Goal: Transaction & Acquisition: Book appointment/travel/reservation

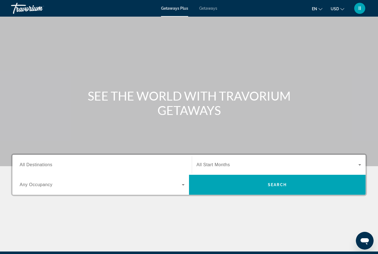
click at [211, 10] on span "Getaways" at bounding box center [208, 8] width 18 height 4
click at [43, 164] on span "All Destinations" at bounding box center [36, 164] width 33 height 5
click at [43, 164] on input "Destination All Destinations" at bounding box center [102, 165] width 165 height 7
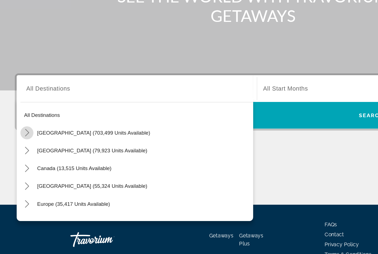
click at [20, 130] on icon "Toggle United States (703,499 units available) submenu" at bounding box center [20, 133] width 6 height 6
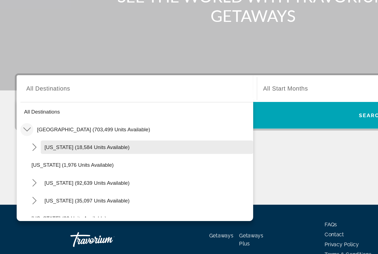
scroll to position [2, 0]
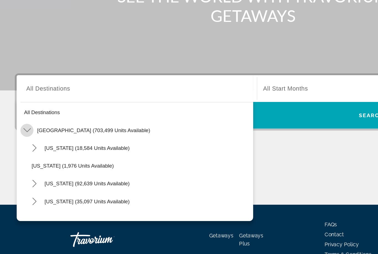
click at [20, 129] on icon "Toggle United States (703,499 units available) submenu" at bounding box center [20, 130] width 6 height 3
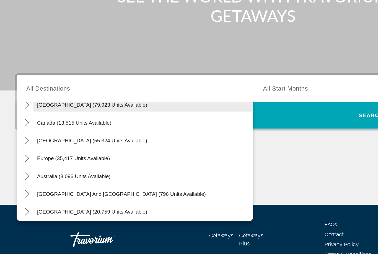
scroll to position [40, 0]
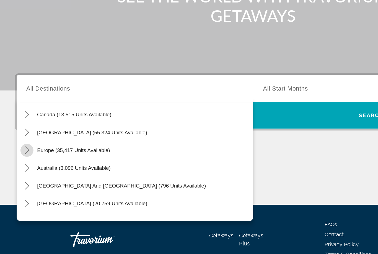
click at [22, 143] on icon "Toggle Europe (35,417 units available) submenu" at bounding box center [20, 146] width 6 height 6
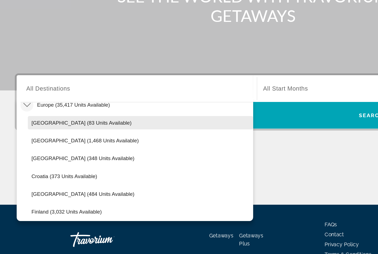
scroll to position [41, 0]
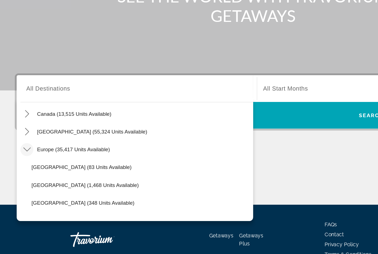
click at [21, 143] on icon "Toggle Europe (35,417 units available) submenu" at bounding box center [20, 144] width 6 height 3
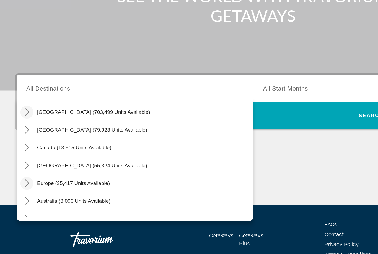
scroll to position [20, 0]
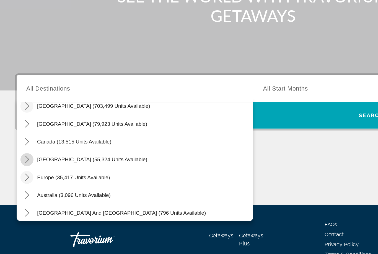
click at [18, 150] on icon "Toggle Caribbean & Atlantic Islands (55,324 units available) submenu" at bounding box center [20, 153] width 6 height 6
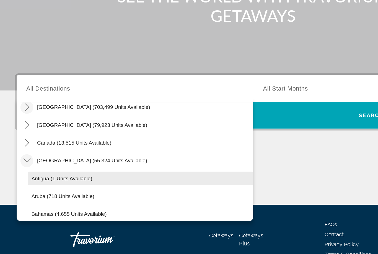
scroll to position [19, 0]
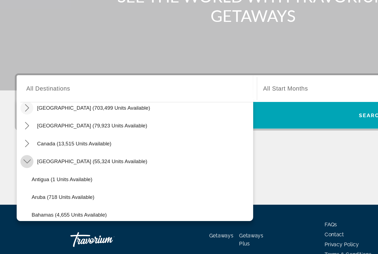
click at [21, 151] on icon "Toggle Caribbean & Atlantic Islands (55,324 units available) submenu" at bounding box center [20, 154] width 6 height 6
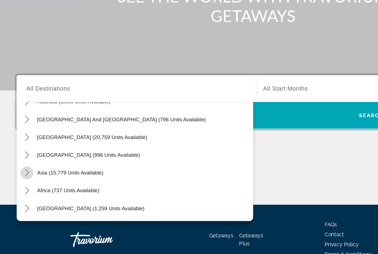
click at [22, 160] on icon "Toggle Asia (15,779 units available) submenu" at bounding box center [20, 163] width 6 height 6
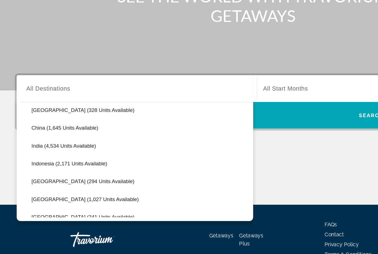
scroll to position [150, 0]
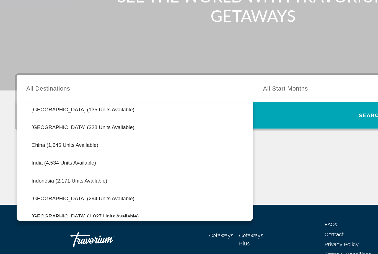
click at [48, 139] on span "China (1,645 units available)" at bounding box center [49, 141] width 50 height 4
type input "**********"
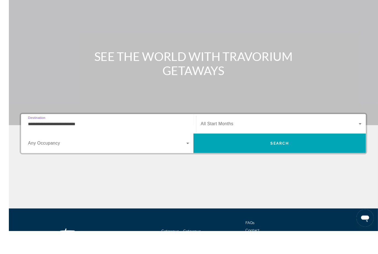
scroll to position [38, 0]
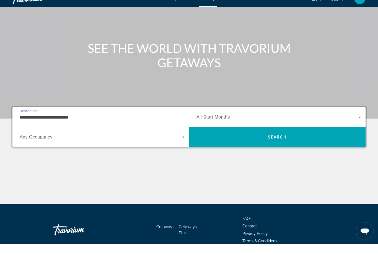
click at [243, 124] on span "Search widget" at bounding box center [278, 127] width 162 height 7
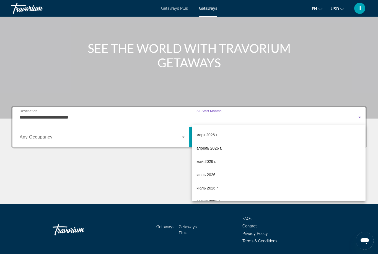
scroll to position [81, 0]
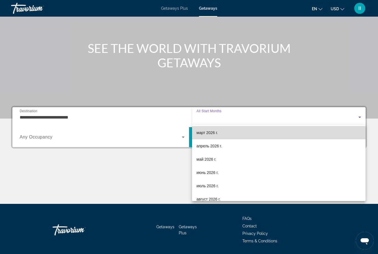
click at [209, 136] on span "март 2026 г." at bounding box center [208, 132] width 22 height 7
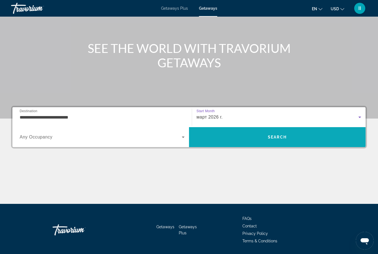
click at [251, 138] on span "Search" at bounding box center [277, 136] width 177 height 13
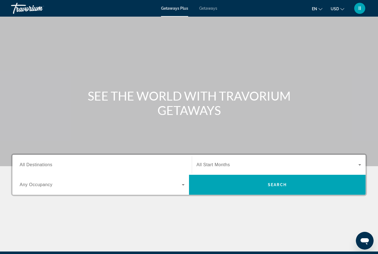
click at [208, 9] on span "Getaways" at bounding box center [208, 8] width 18 height 4
drag, startPoint x: 61, startPoint y: 162, endPoint x: 61, endPoint y: 97, distance: 65.4
click at [61, 162] on input "Destination All Destinations" at bounding box center [102, 165] width 165 height 7
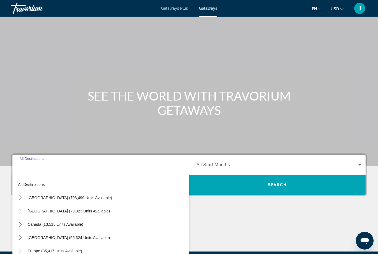
scroll to position [65, 0]
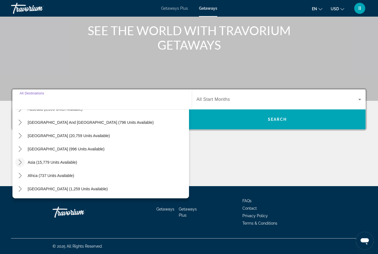
click at [17, 166] on mat-icon "Toggle Asia (15,779 units available) submenu" at bounding box center [20, 163] width 10 height 10
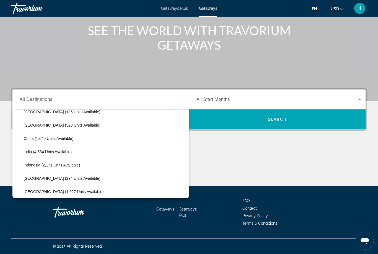
scroll to position [156, 0]
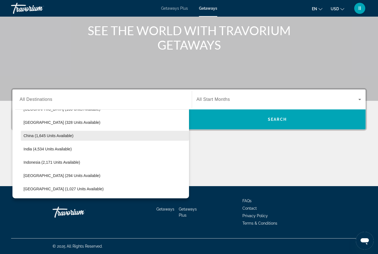
click at [40, 133] on span "Select destination: China (1,645 units available)" at bounding box center [105, 135] width 168 height 13
type input "**********"
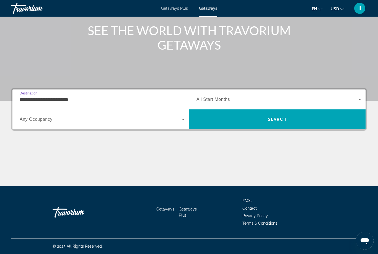
click at [233, 98] on span "Search widget" at bounding box center [278, 99] width 162 height 7
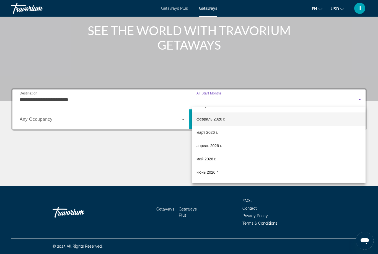
scroll to position [64, 0]
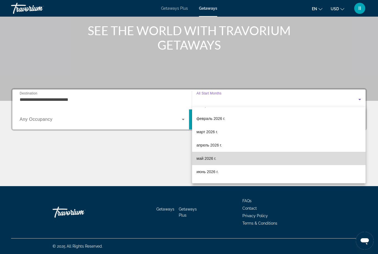
click at [209, 156] on span "май 2026 г." at bounding box center [207, 158] width 20 height 7
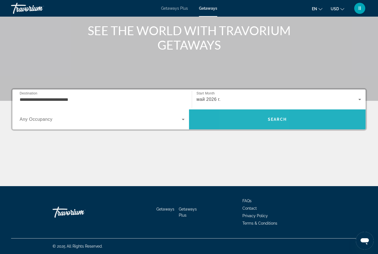
click at [258, 118] on span "Search" at bounding box center [277, 119] width 177 height 13
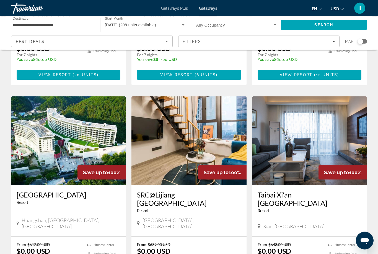
scroll to position [674, 0]
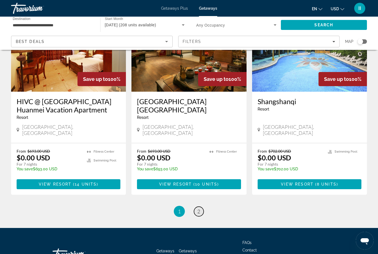
click at [201, 207] on link "page 2" at bounding box center [199, 212] width 10 height 10
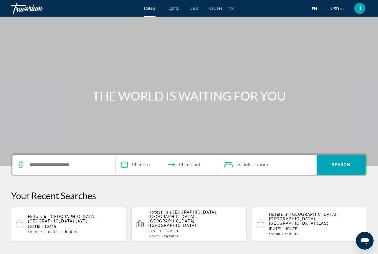
click at [58, 225] on p "[DATE] - [DATE]" at bounding box center [75, 227] width 94 height 4
click at [68, 168] on input "Search hotel destination" at bounding box center [68, 165] width 78 height 8
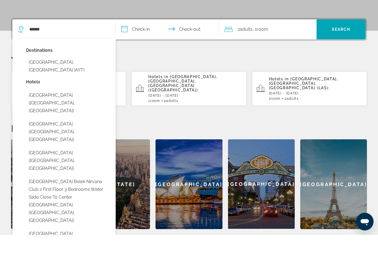
click at [42, 76] on button "[GEOGRAPHIC_DATA], [GEOGRAPHIC_DATA] (AYT)" at bounding box center [68, 85] width 84 height 18
type input "**********"
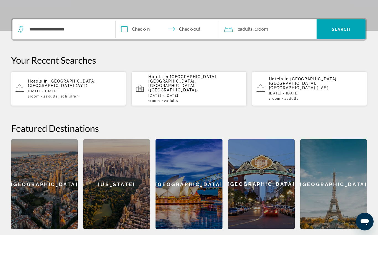
click at [137, 39] on input "**********" at bounding box center [169, 50] width 106 height 22
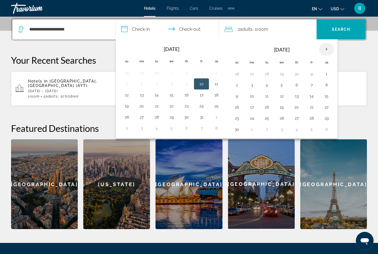
click at [327, 48] on th "Next month" at bounding box center [326, 49] width 15 height 12
click at [125, 52] on th "Previous month" at bounding box center [126, 49] width 15 height 12
click at [203, 107] on button "26" at bounding box center [201, 107] width 9 height 8
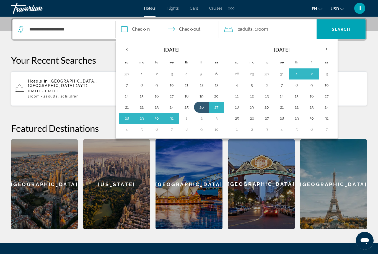
click at [329, 75] on button "3" at bounding box center [326, 74] width 9 height 8
type input "**********"
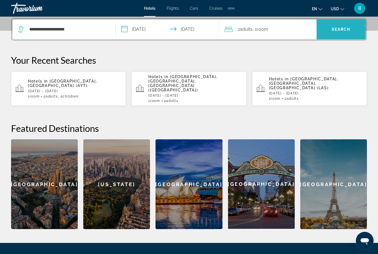
click at [345, 31] on span "Search" at bounding box center [341, 29] width 19 height 4
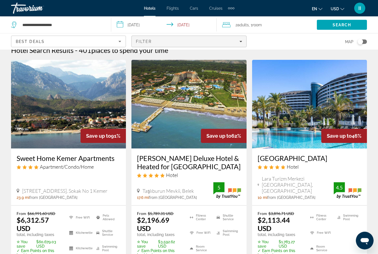
scroll to position [9, 0]
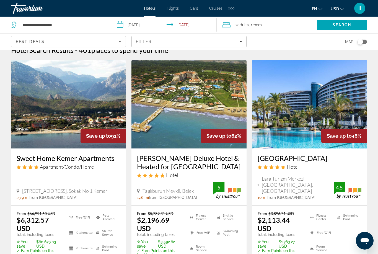
click at [166, 25] on input "**********" at bounding box center [165, 26] width 108 height 18
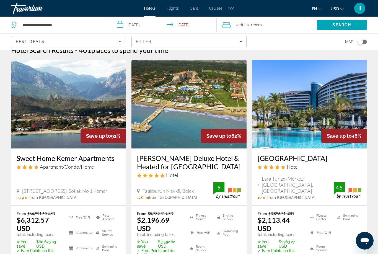
drag, startPoint x: 255, startPoint y: 155, endPoint x: 318, endPoint y: 156, distance: 62.3
click at [318, 156] on div "Royal Wings Hotel Hotel Lara Turizm Merkezi Kundu, Antalya 10 mi from Antalya c…" at bounding box center [309, 176] width 115 height 57
copy h3 "Royal Wings Hotel"
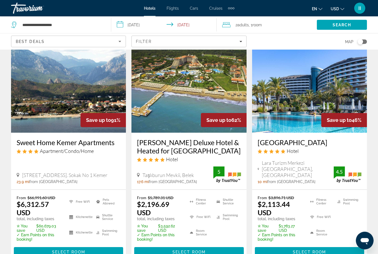
click at [302, 254] on span "Select Room" at bounding box center [309, 252] width 33 height 4
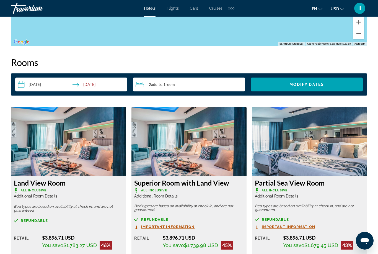
scroll to position [764, 0]
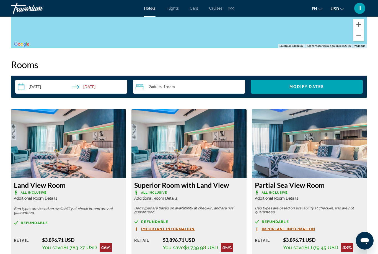
click at [233, 8] on div "Extra navigation items" at bounding box center [234, 8] width 2 height 2
click at [223, 19] on span "Activities" at bounding box center [222, 18] width 16 height 4
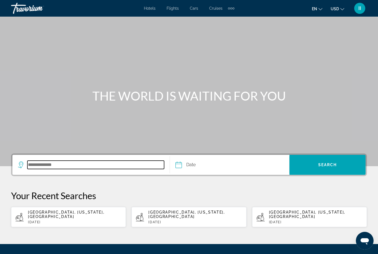
click at [54, 163] on input "Search destination" at bounding box center [95, 165] width 137 height 8
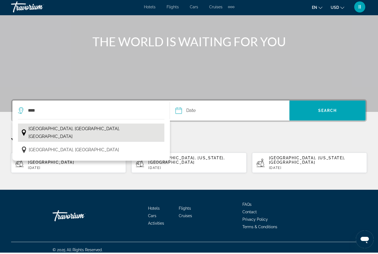
click at [51, 130] on span "Antalya, Turkish Riviera, Turkey" at bounding box center [95, 134] width 133 height 16
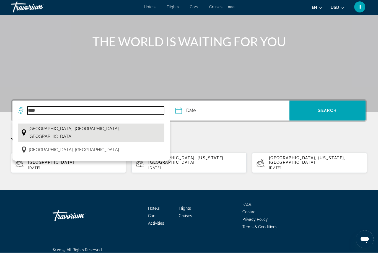
type input "**********"
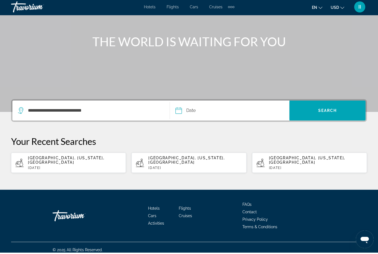
click at [196, 111] on input "Date" at bounding box center [203, 113] width 59 height 22
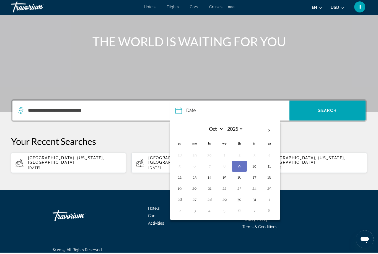
scroll to position [35, 0]
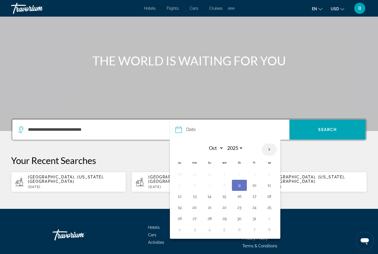
click at [270, 146] on th "Next month" at bounding box center [269, 149] width 15 height 12
select select "*"
select select "****"
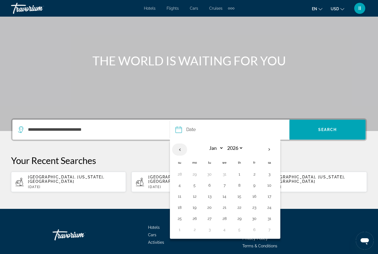
click at [182, 148] on th "Previous month" at bounding box center [179, 149] width 15 height 12
select select "**"
select select "****"
click at [196, 219] on button "29" at bounding box center [194, 219] width 9 height 8
type input "**********"
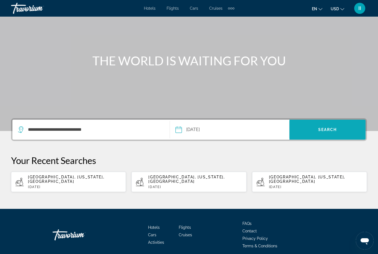
click at [326, 137] on span "Search" at bounding box center [328, 130] width 76 height 20
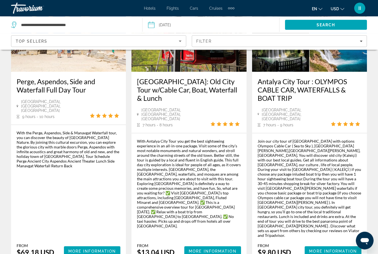
scroll to position [47, 0]
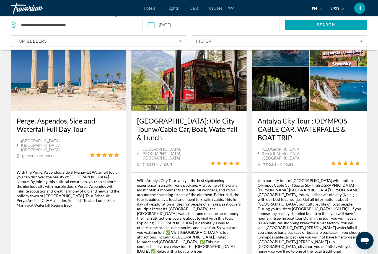
click at [154, 5] on div "Hotels Flights Cars Cruises Activities Hotels Flights Cars Cruises Activities" at bounding box center [189, 8] width 91 height 9
